Goal: Transaction & Acquisition: Book appointment/travel/reservation

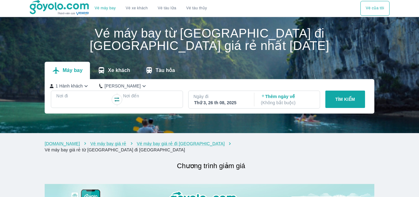
checkbox input "true"
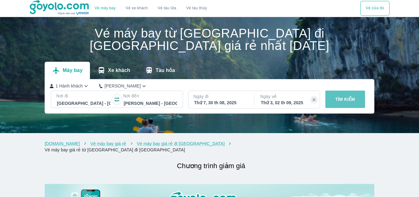
click at [355, 100] on p "TÌM KIẾM" at bounding box center [345, 99] width 20 height 6
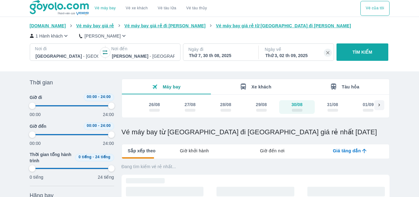
type input "97.9166666666667"
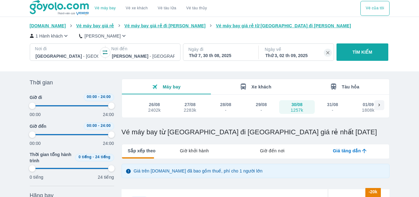
type input "97.9166666666667"
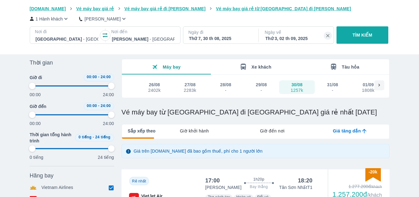
type input "97.9166666666667"
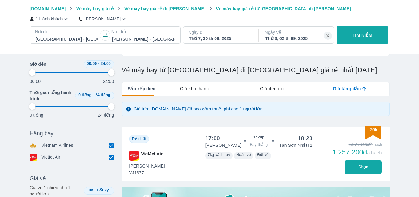
type input "97.9166666666667"
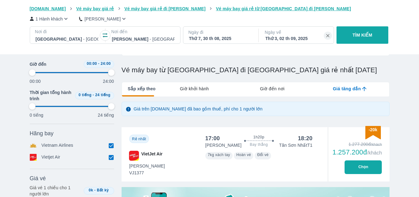
type input "97.9166666666667"
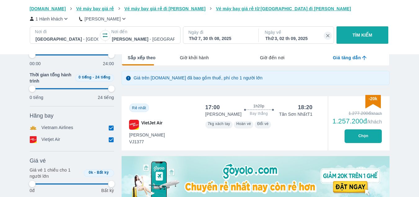
type input "97.9166666666667"
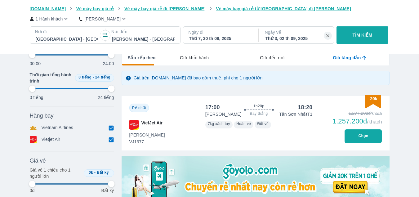
type input "97.9166666666667"
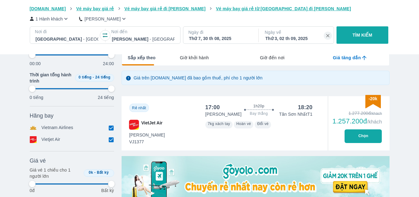
type input "97.9166666666667"
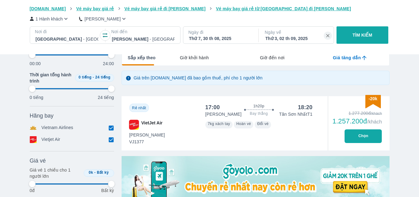
type input "97.9166666666667"
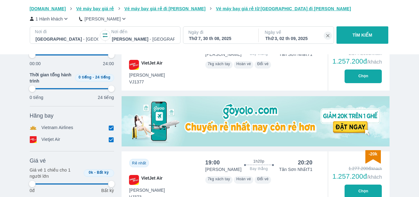
type input "97.9166666666667"
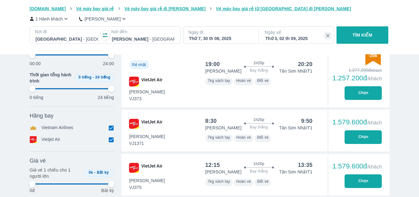
scroll to position [310, 0]
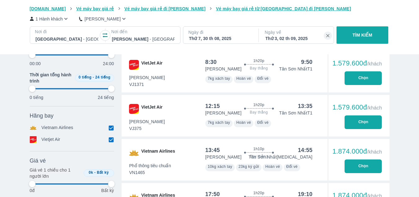
type input "97.9166666666667"
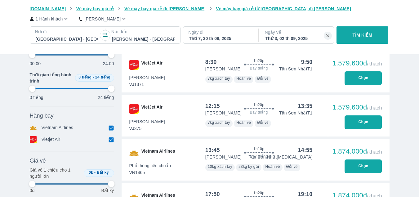
type input "97.9166666666667"
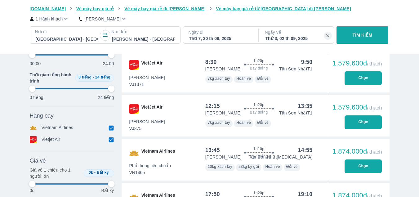
type input "97.9166666666667"
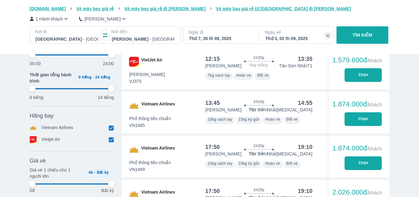
scroll to position [403, 0]
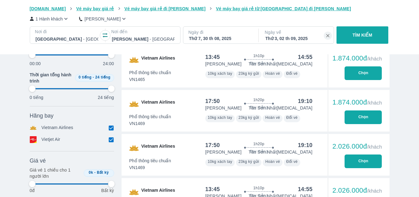
type input "97.9166666666667"
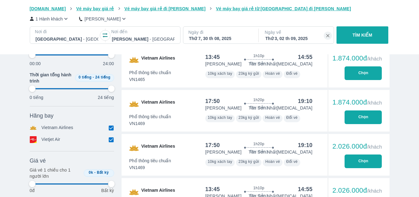
type input "97.9166666666667"
click at [110, 129] on input "checkbox" at bounding box center [112, 128] width 6 height 6
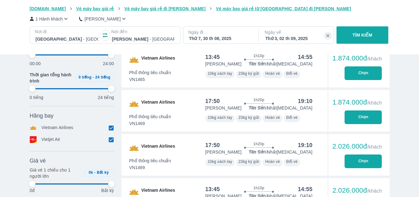
checkbox input "false"
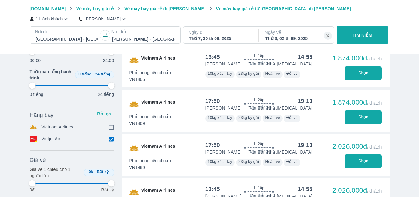
type input "97.9166666666667"
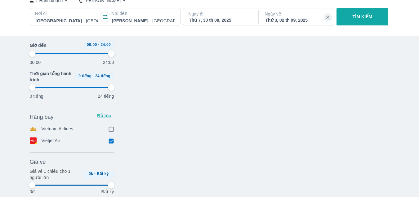
type input "97.9166666666667"
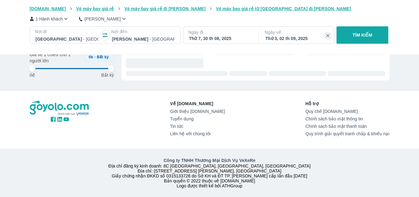
type input "97.9166666666667"
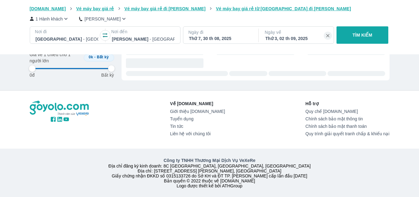
type input "97.9166666666667"
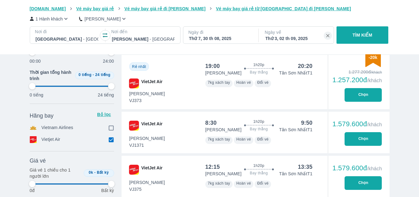
scroll to position [375, 0]
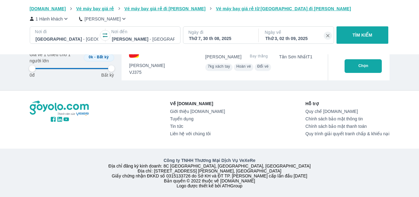
type input "97.9166666666667"
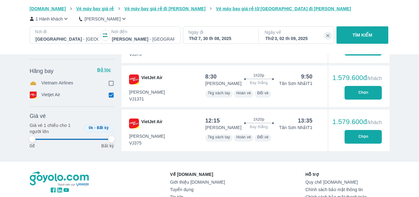
type input "97.9166666666667"
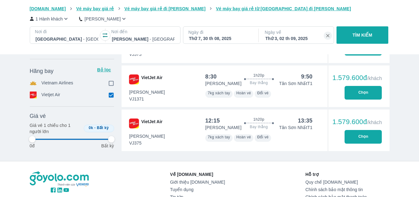
type input "97.9166666666667"
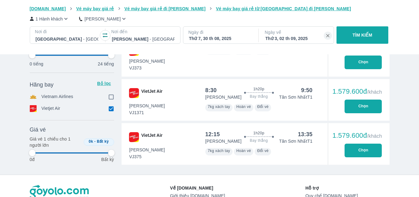
type input "97.9166666666667"
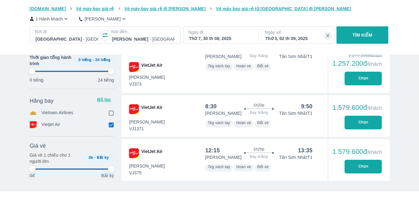
scroll to position [251, 0]
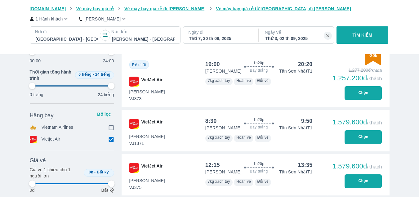
type input "97.9166666666667"
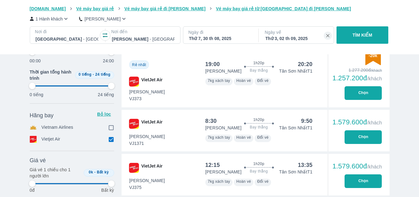
type input "97.9166666666667"
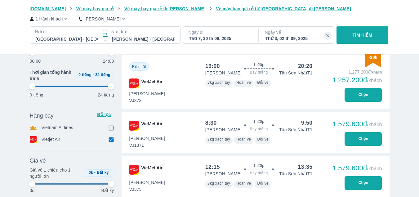
type input "97.9166666666667"
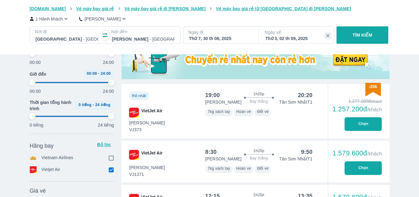
type input "97.9166666666667"
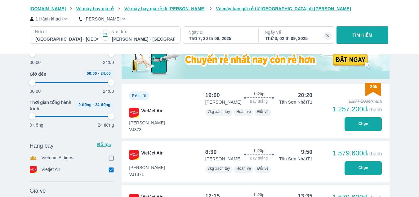
type input "97.9166666666667"
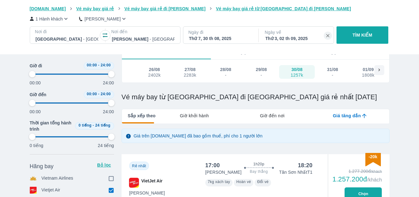
type input "97.9166666666667"
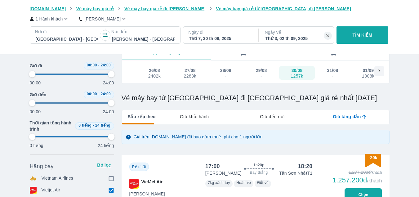
type input "97.9166666666667"
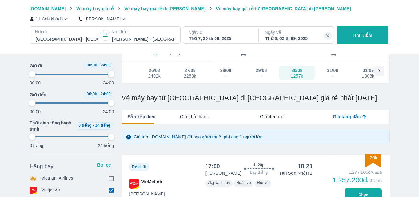
type input "97.9166666666667"
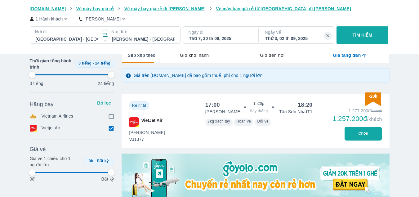
scroll to position [96, 0]
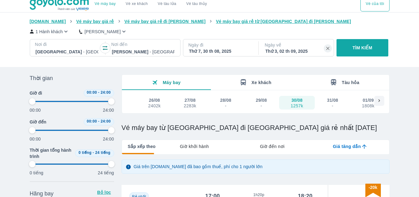
type input "97.9166666666667"
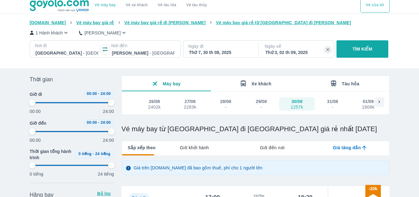
type input "97.9166666666667"
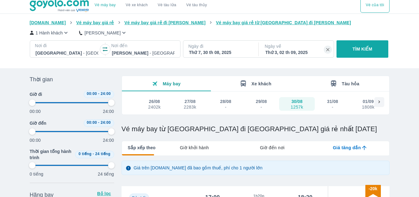
type input "97.9166666666667"
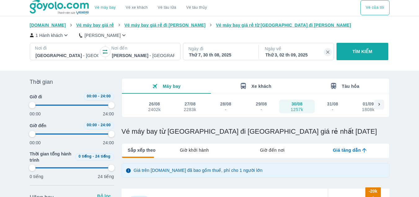
scroll to position [0, 0]
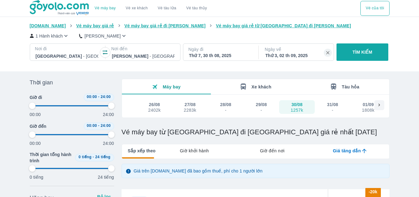
type input "97.9166666666667"
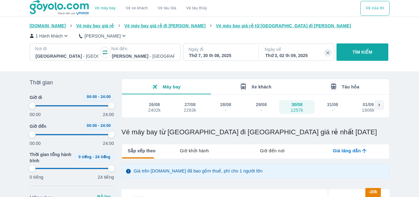
type input "97.9166666666667"
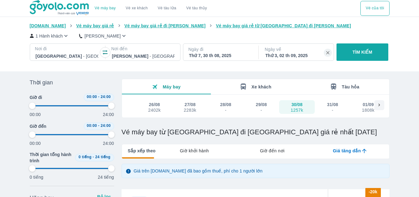
type input "97.9166666666667"
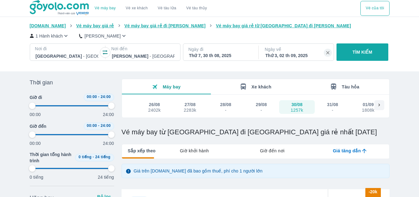
type input "97.9166666666667"
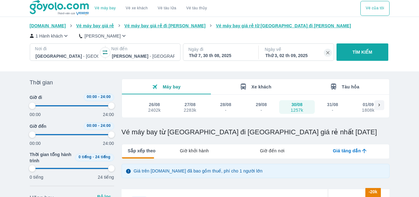
type input "97.9166666666667"
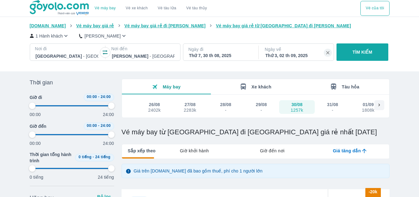
type input "97.9166666666667"
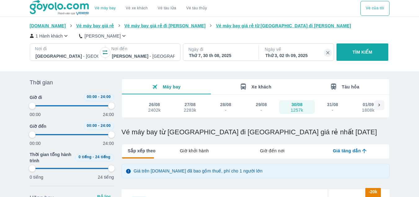
type input "97.9166666666667"
click at [243, 25] on span "Vé máy bay giá rẻ từ [GEOGRAPHIC_DATA] đi [GEOGRAPHIC_DATA]" at bounding box center [283, 25] width 135 height 5
type input "97.9166666666667"
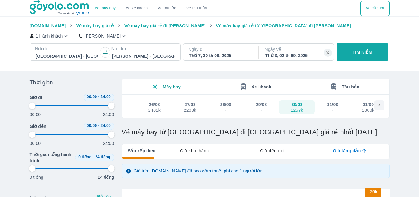
type input "97.9166666666667"
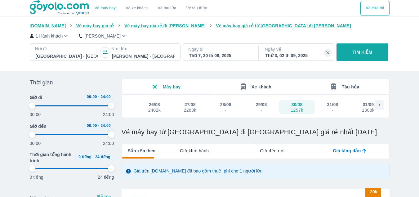
type input "97.9166666666667"
click at [240, 26] on span "Vé máy bay giá rẻ từ [GEOGRAPHIC_DATA] đi [GEOGRAPHIC_DATA]" at bounding box center [283, 25] width 135 height 5
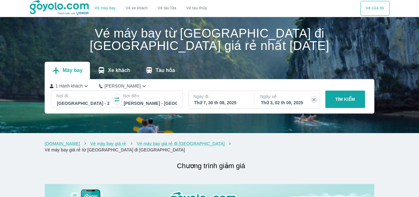
click at [94, 105] on div at bounding box center [83, 103] width 53 height 7
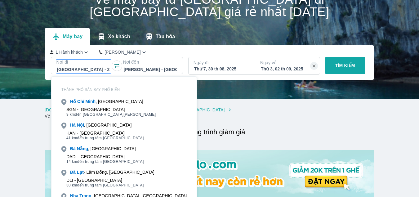
scroll to position [36, 0]
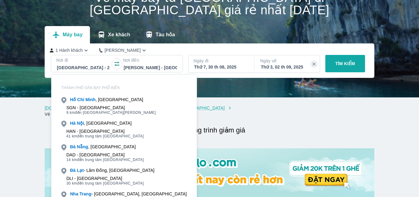
click at [26, 96] on div at bounding box center [209, 39] width 419 height 116
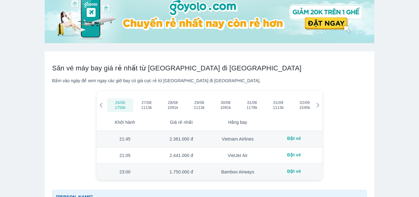
scroll to position [222, 0]
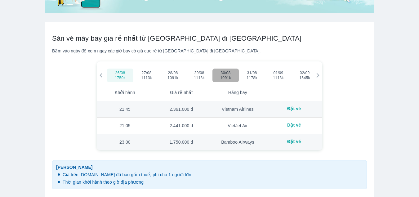
click at [226, 75] on span "1091k" at bounding box center [226, 77] width 19 height 5
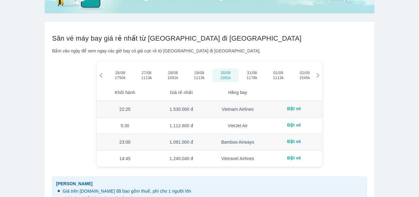
click at [189, 137] on td "1.091.000 đ" at bounding box center [181, 142] width 56 height 16
click at [189, 120] on td "1.112.600 đ" at bounding box center [181, 126] width 56 height 16
click at [186, 104] on td "1.530.000 đ" at bounding box center [181, 109] width 56 height 16
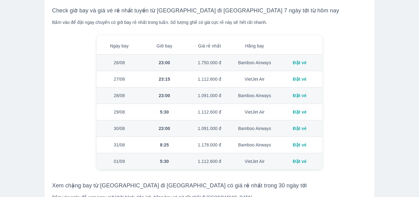
scroll to position [439, 0]
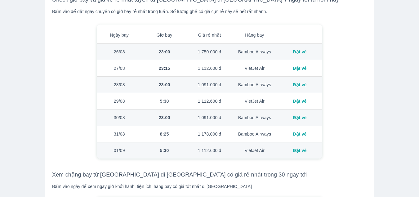
click at [162, 114] on div "23:00" at bounding box center [164, 117] width 35 height 6
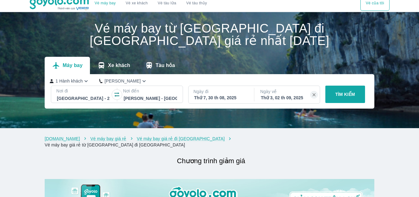
scroll to position [0, 0]
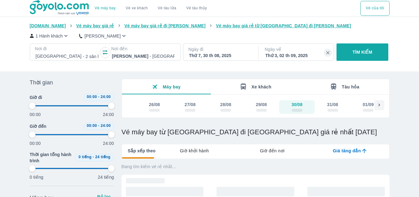
type input "97.9166666666667"
checkbox input "true"
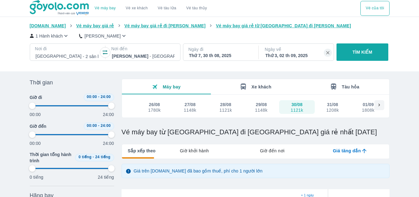
type input "97.9166666666667"
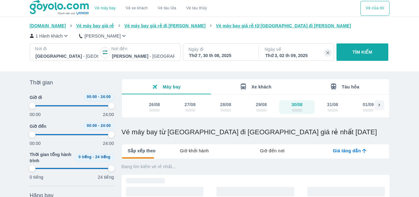
type input "97.9166666666667"
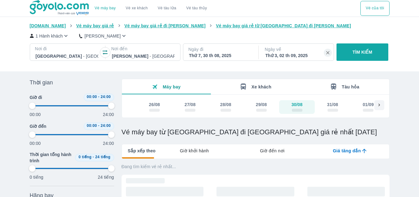
type input "97.9166666666667"
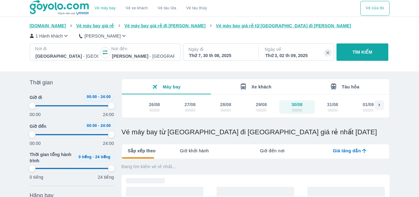
type input "97.9166666666667"
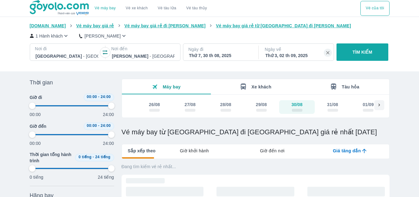
type input "97.9166666666667"
